Goal: Find specific page/section: Find specific page/section

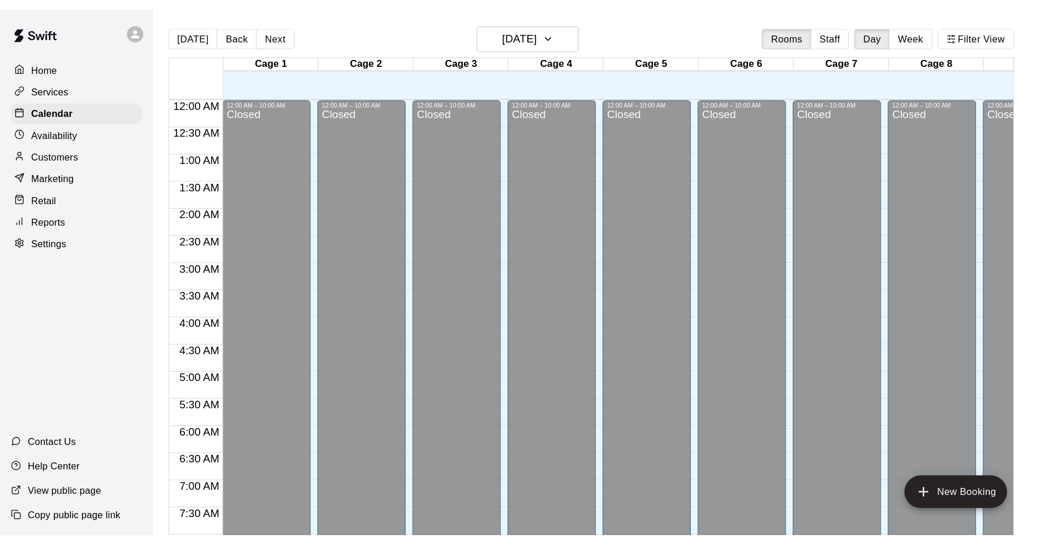
scroll to position [558, 0]
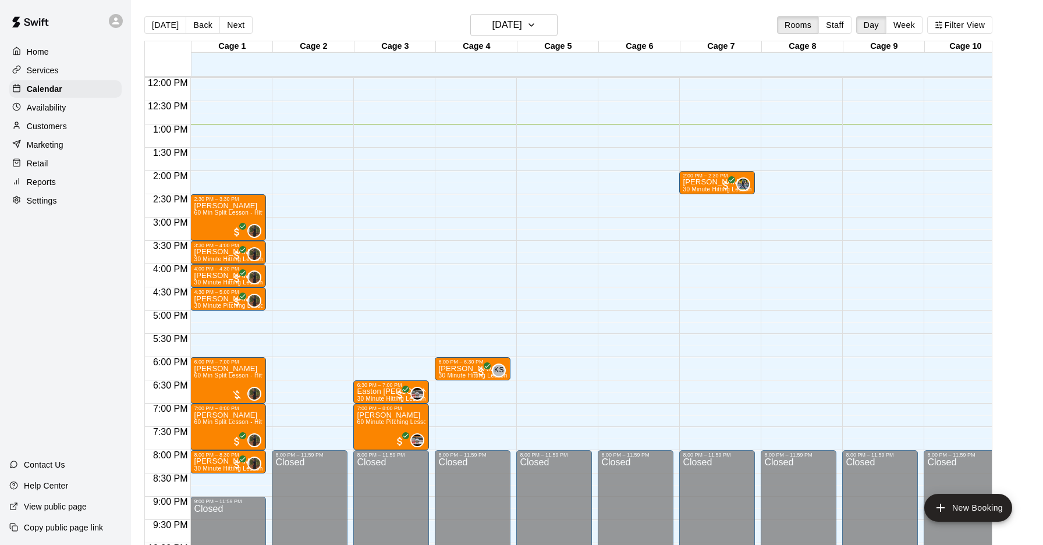
click at [63, 121] on p "Customers" at bounding box center [47, 127] width 40 height 12
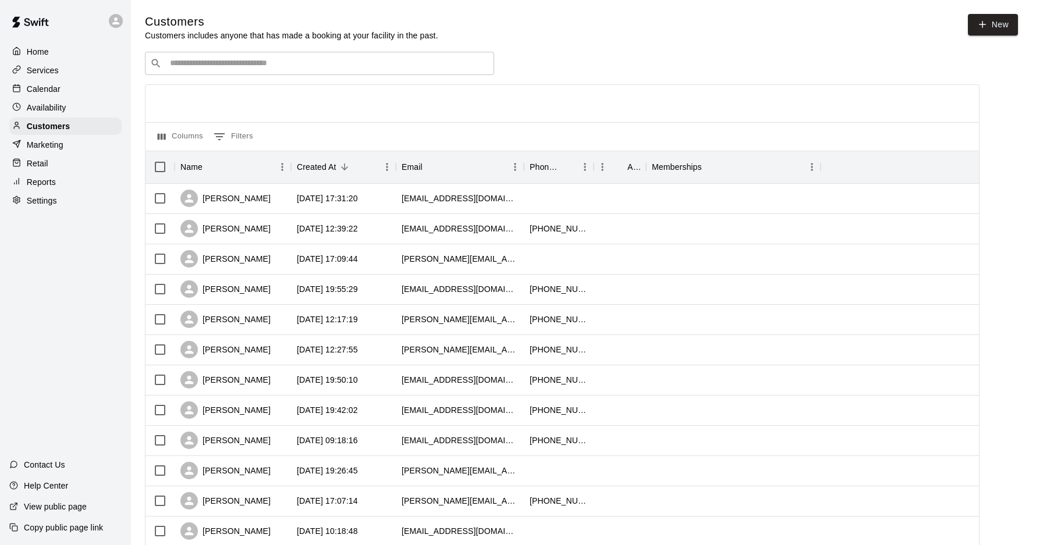
click at [212, 55] on div "​ ​" at bounding box center [319, 63] width 349 height 23
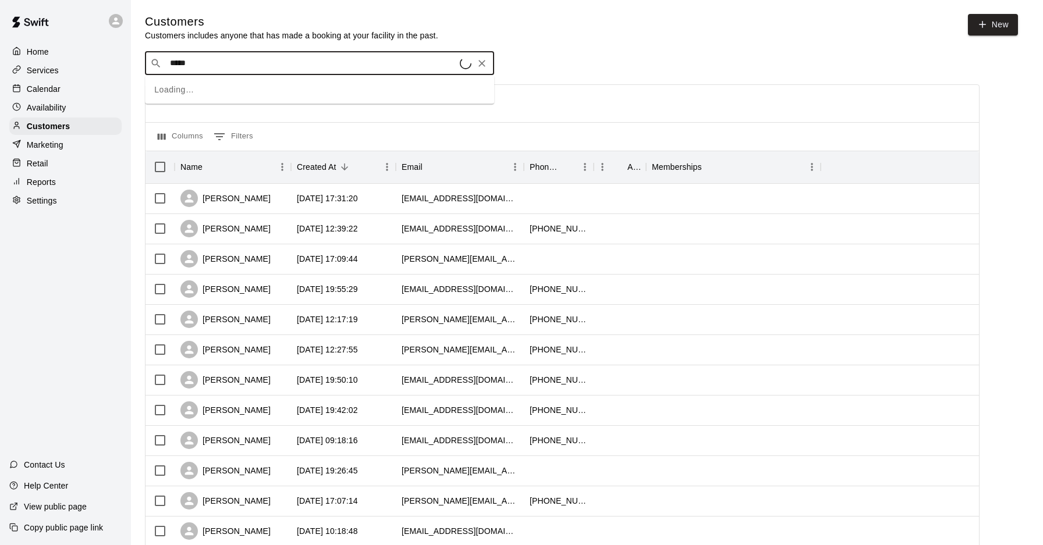
type input "******"
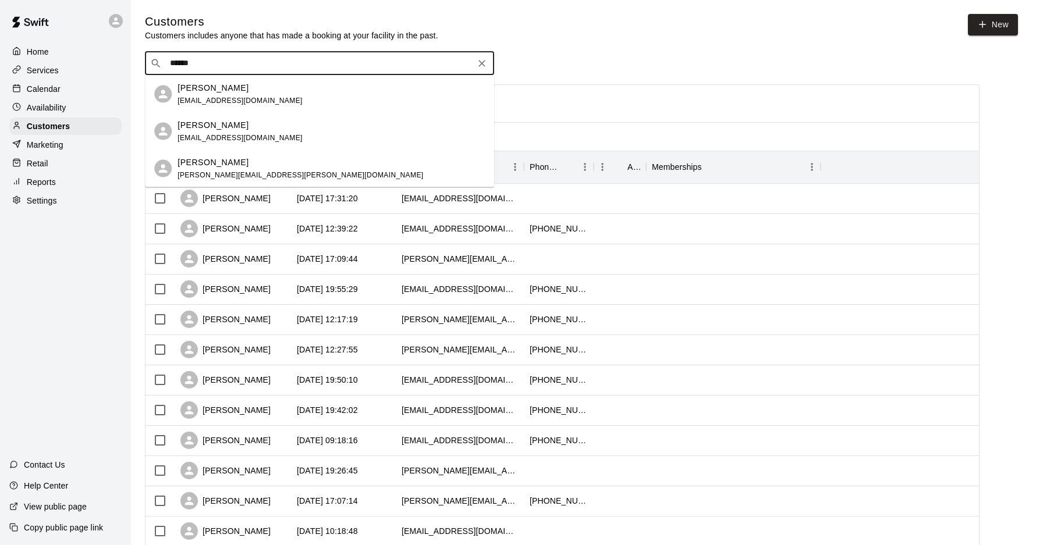
click at [186, 91] on p "[PERSON_NAME]" at bounding box center [213, 88] width 71 height 12
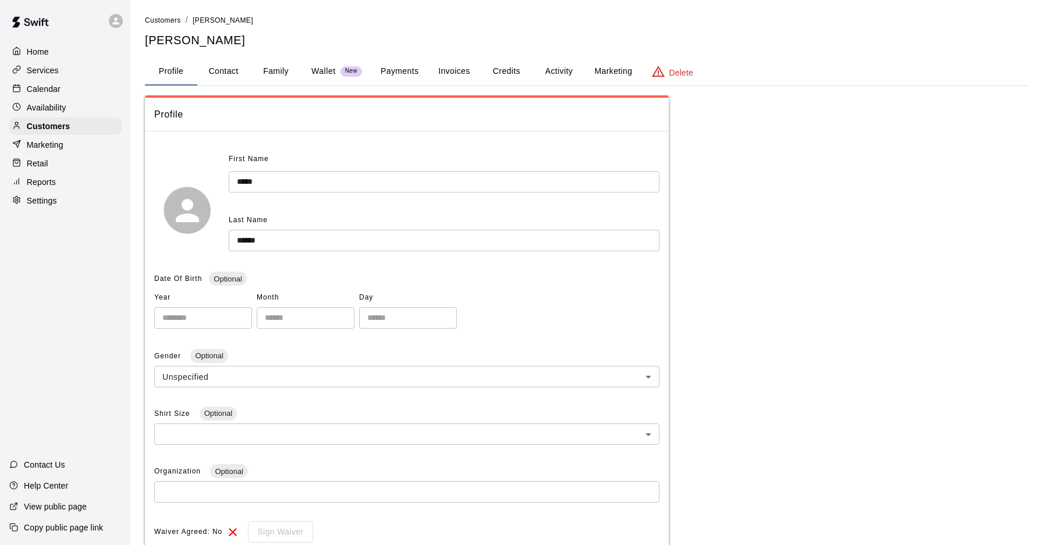
click at [556, 72] on button "Activity" at bounding box center [559, 72] width 52 height 28
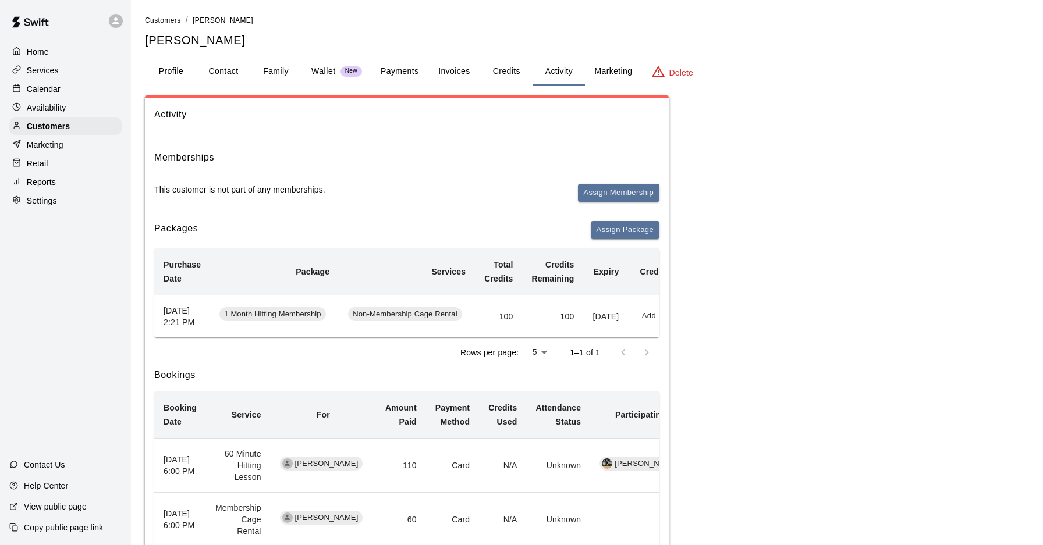
click at [404, 72] on button "Payments" at bounding box center [399, 72] width 56 height 28
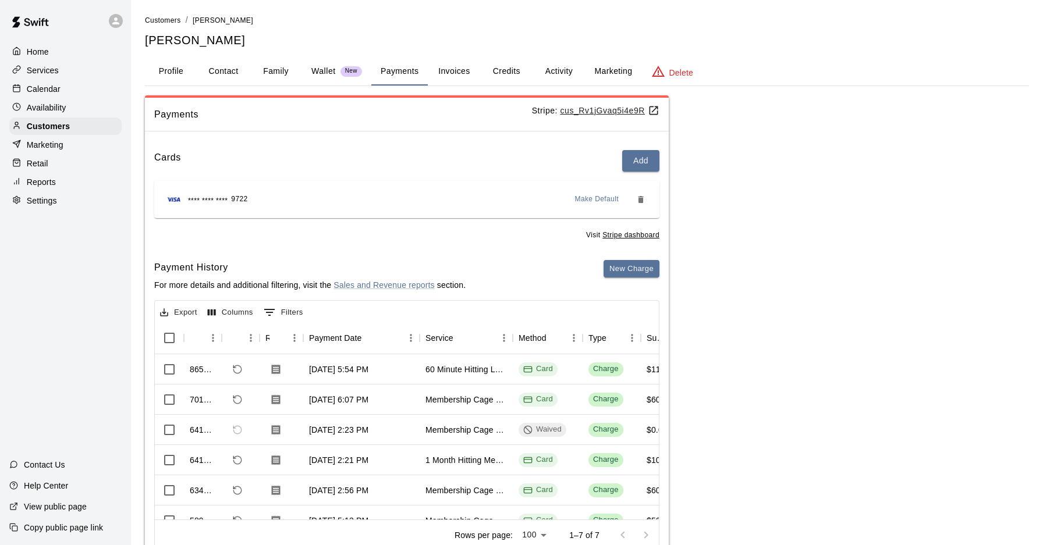
click at [533, 73] on button "Activity" at bounding box center [559, 72] width 52 height 28
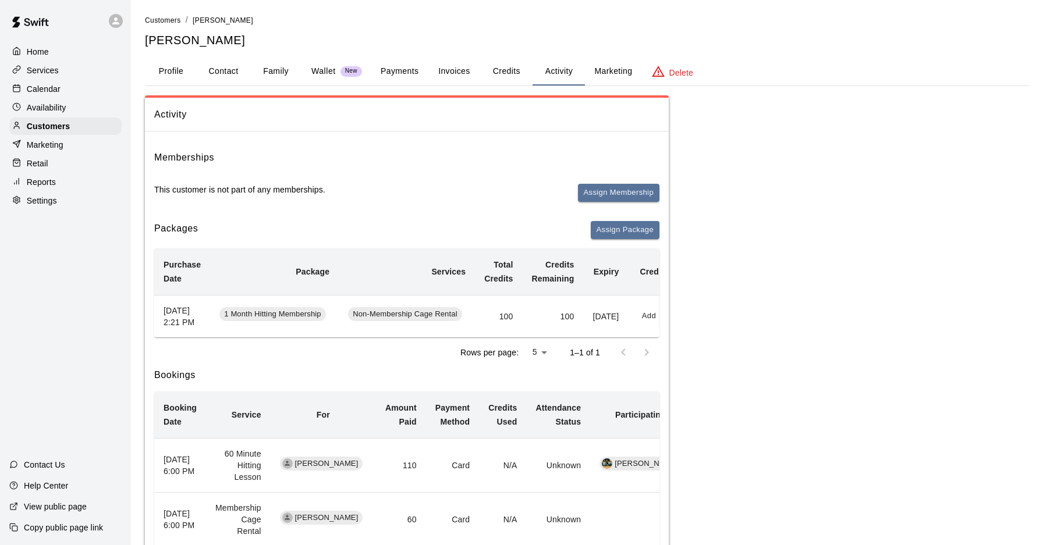
click at [398, 74] on button "Payments" at bounding box center [399, 72] width 56 height 28
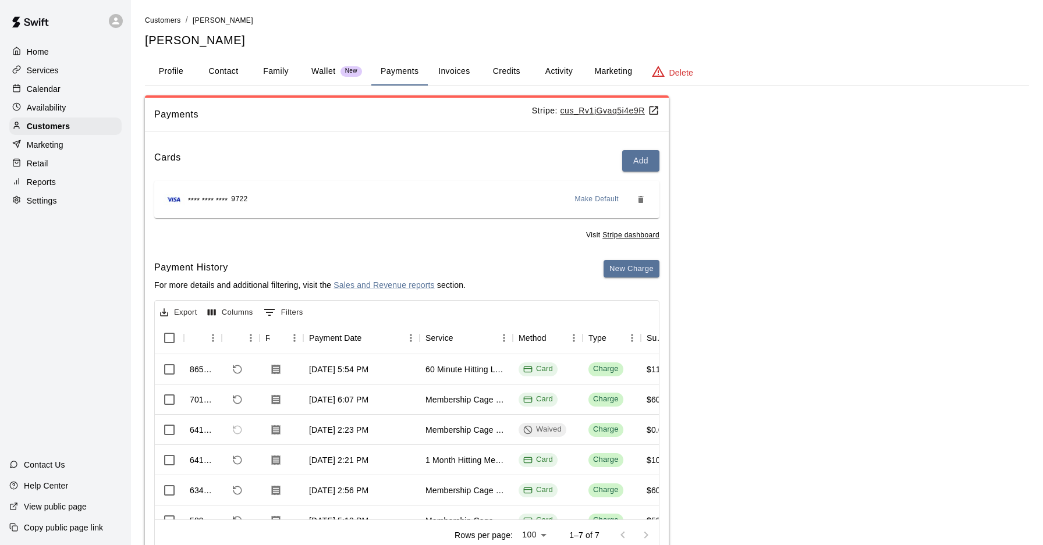
click at [87, 97] on div "Calendar" at bounding box center [65, 88] width 112 height 17
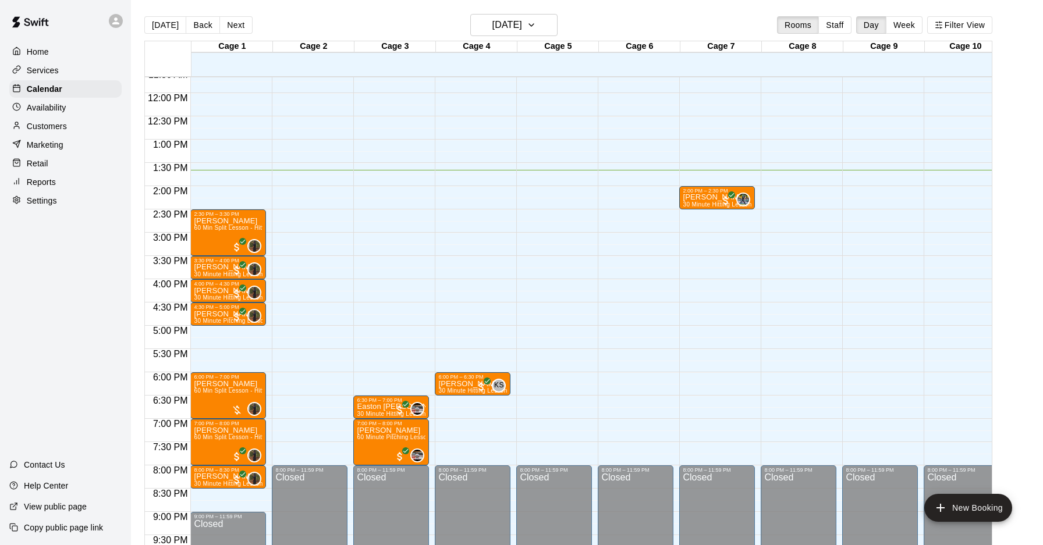
scroll to position [540, 0]
